Goal: Find specific page/section

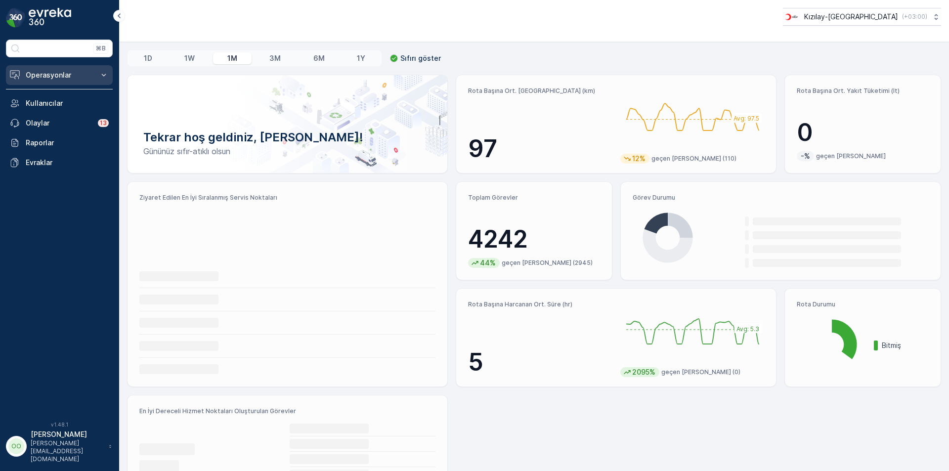
click at [69, 84] on button "Operasyonlar" at bounding box center [59, 75] width 107 height 20
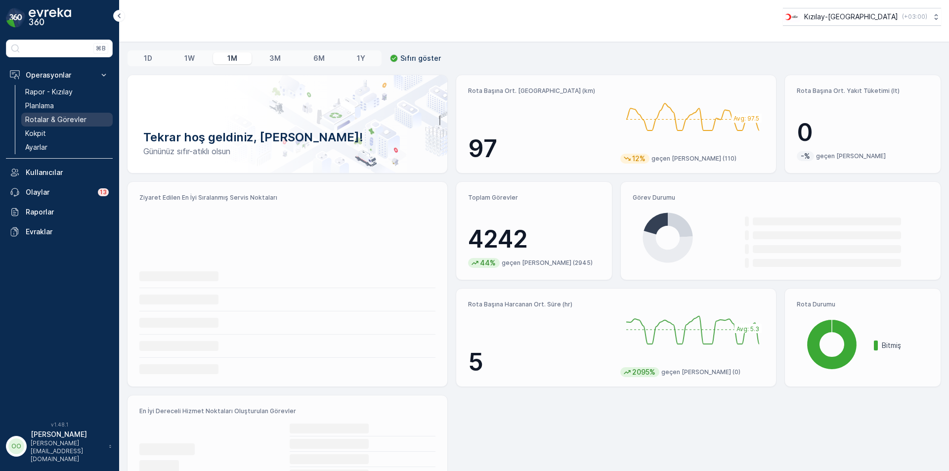
click at [72, 119] on p "Rotalar & Görevler" at bounding box center [55, 120] width 61 height 10
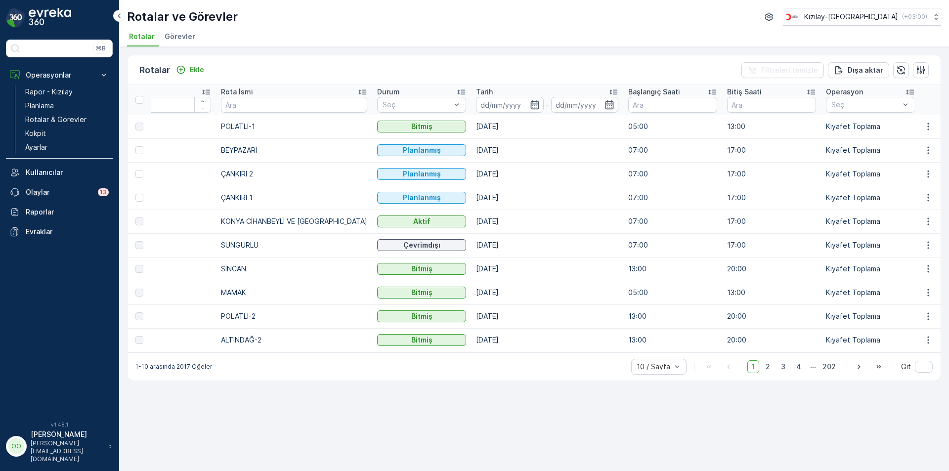
scroll to position [0, 35]
